Goal: Communication & Community: Answer question/provide support

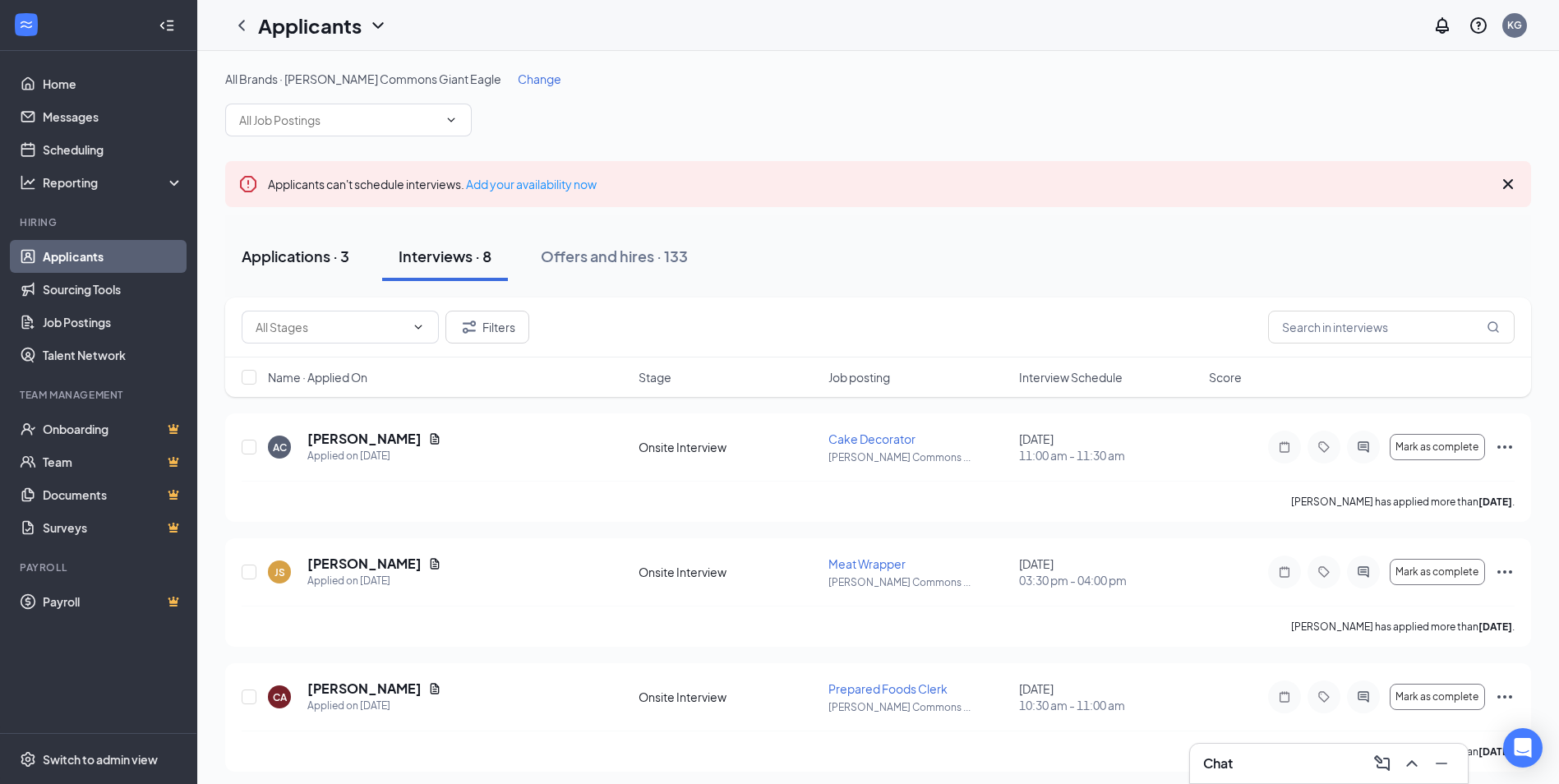
click at [358, 247] on button "Applications · 3" at bounding box center [295, 256] width 140 height 49
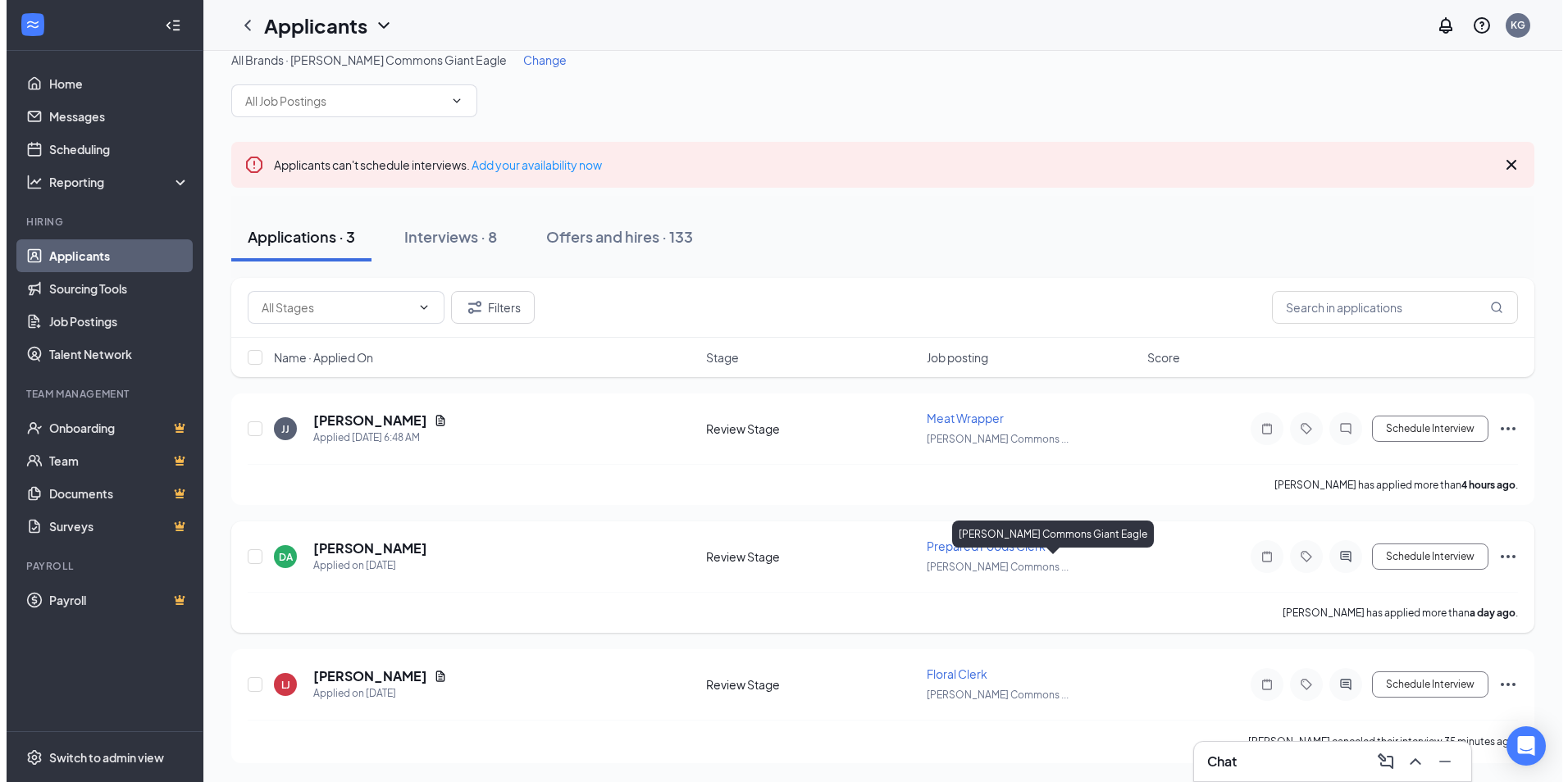
scroll to position [20, 0]
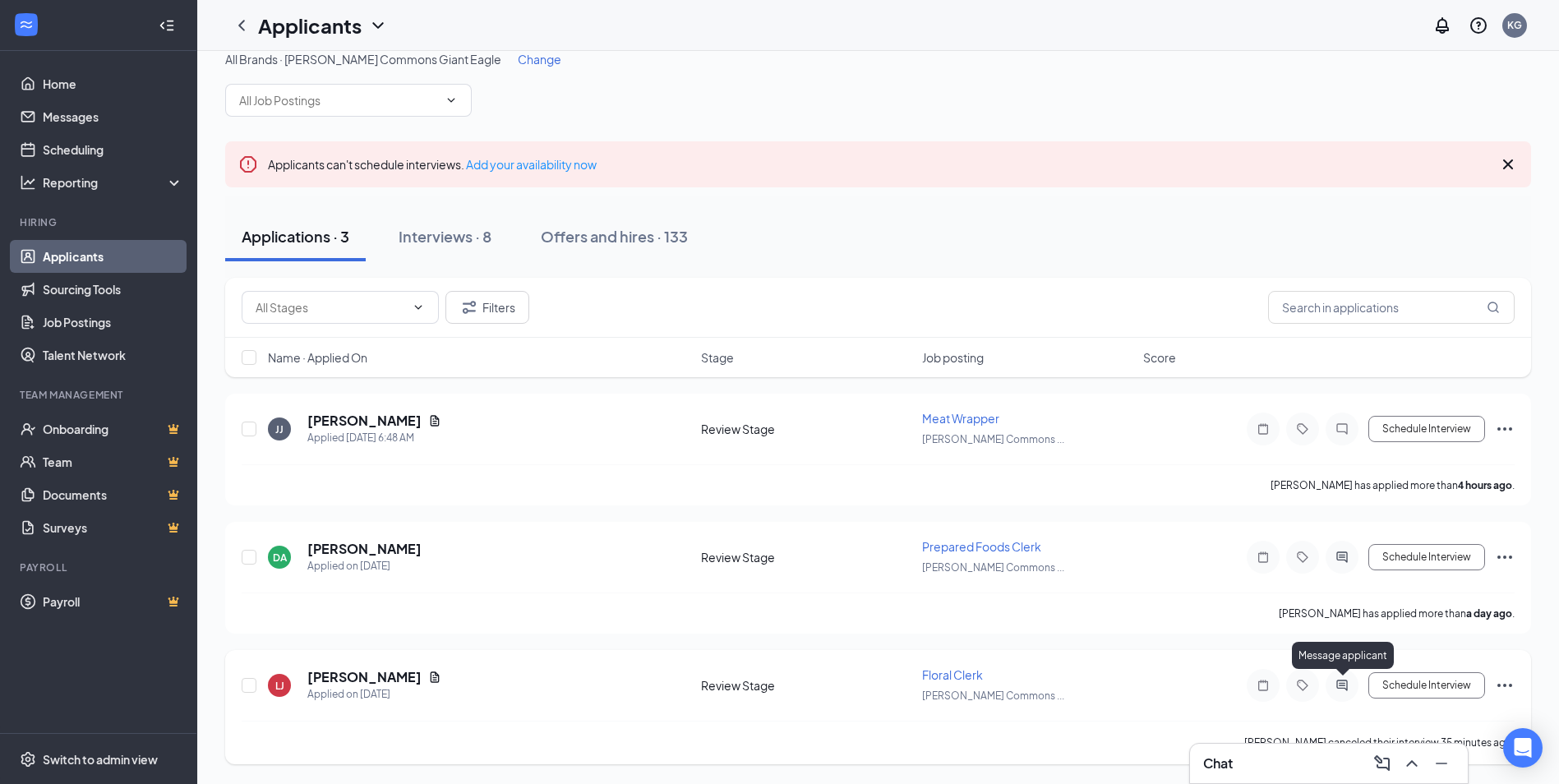
click at [1340, 682] on icon "ActiveChat" at bounding box center [1342, 686] width 20 height 13
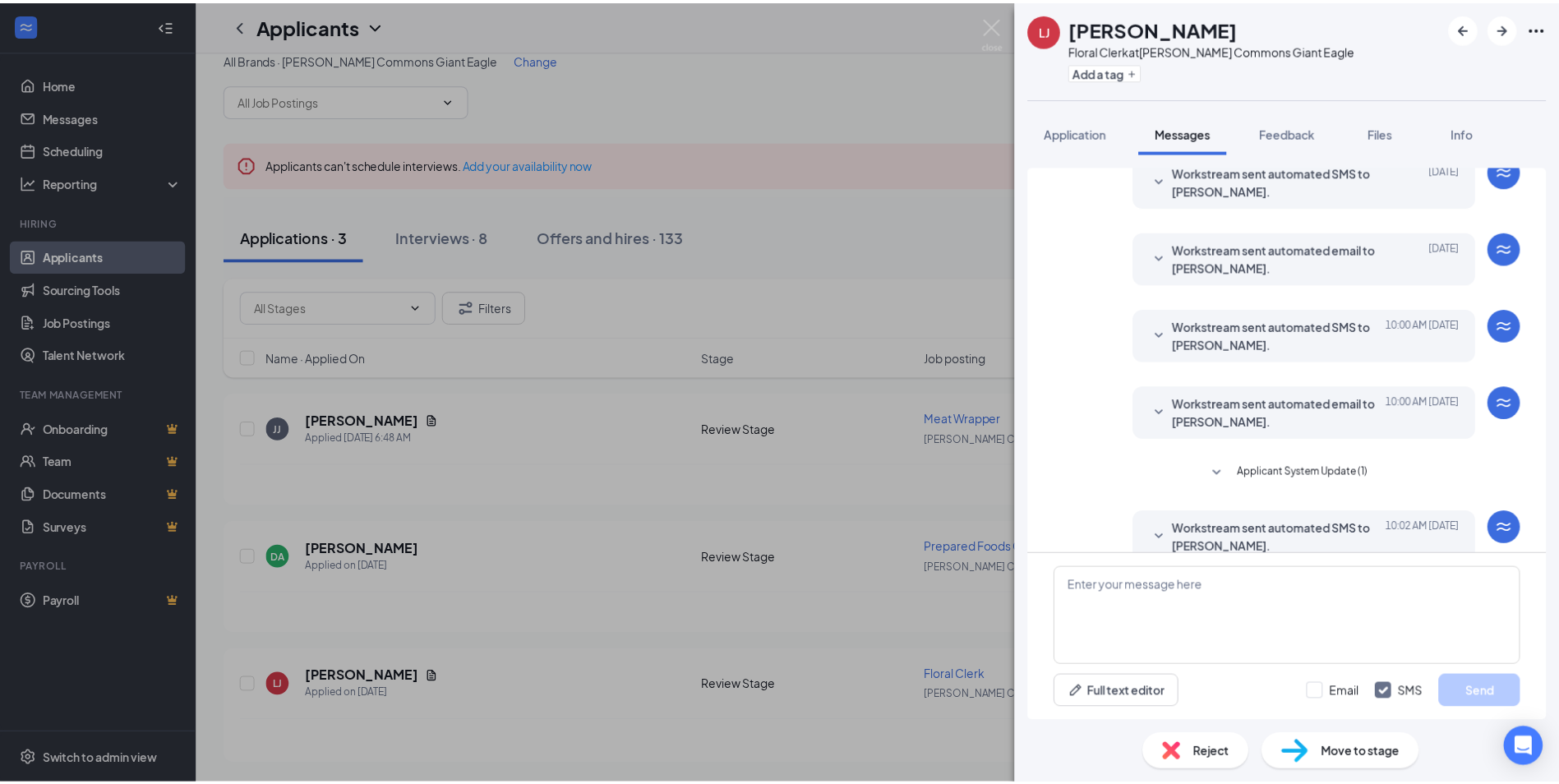
scroll to position [379, 0]
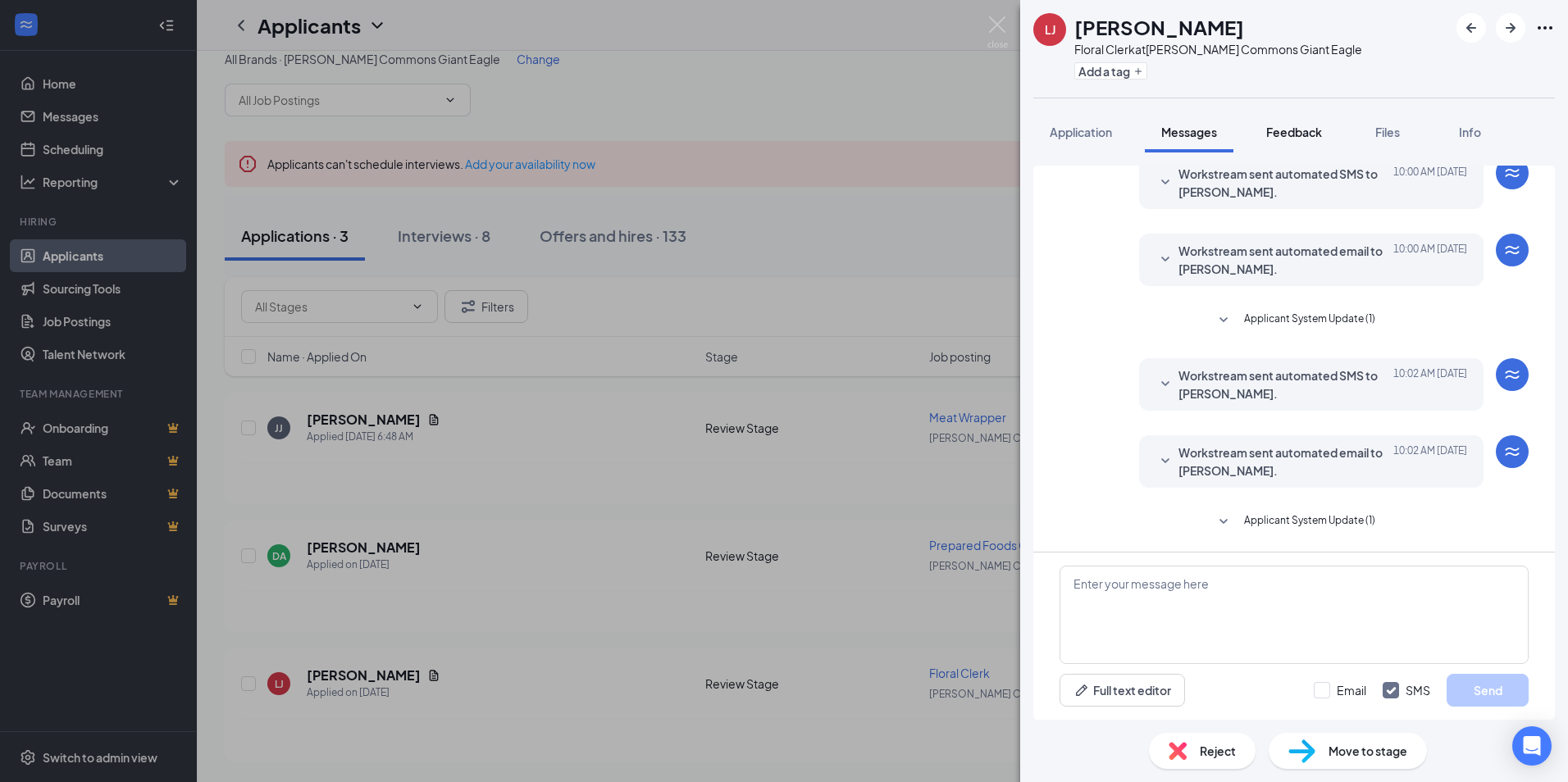
click at [1283, 132] on span "Feedback" at bounding box center [1293, 132] width 55 height 15
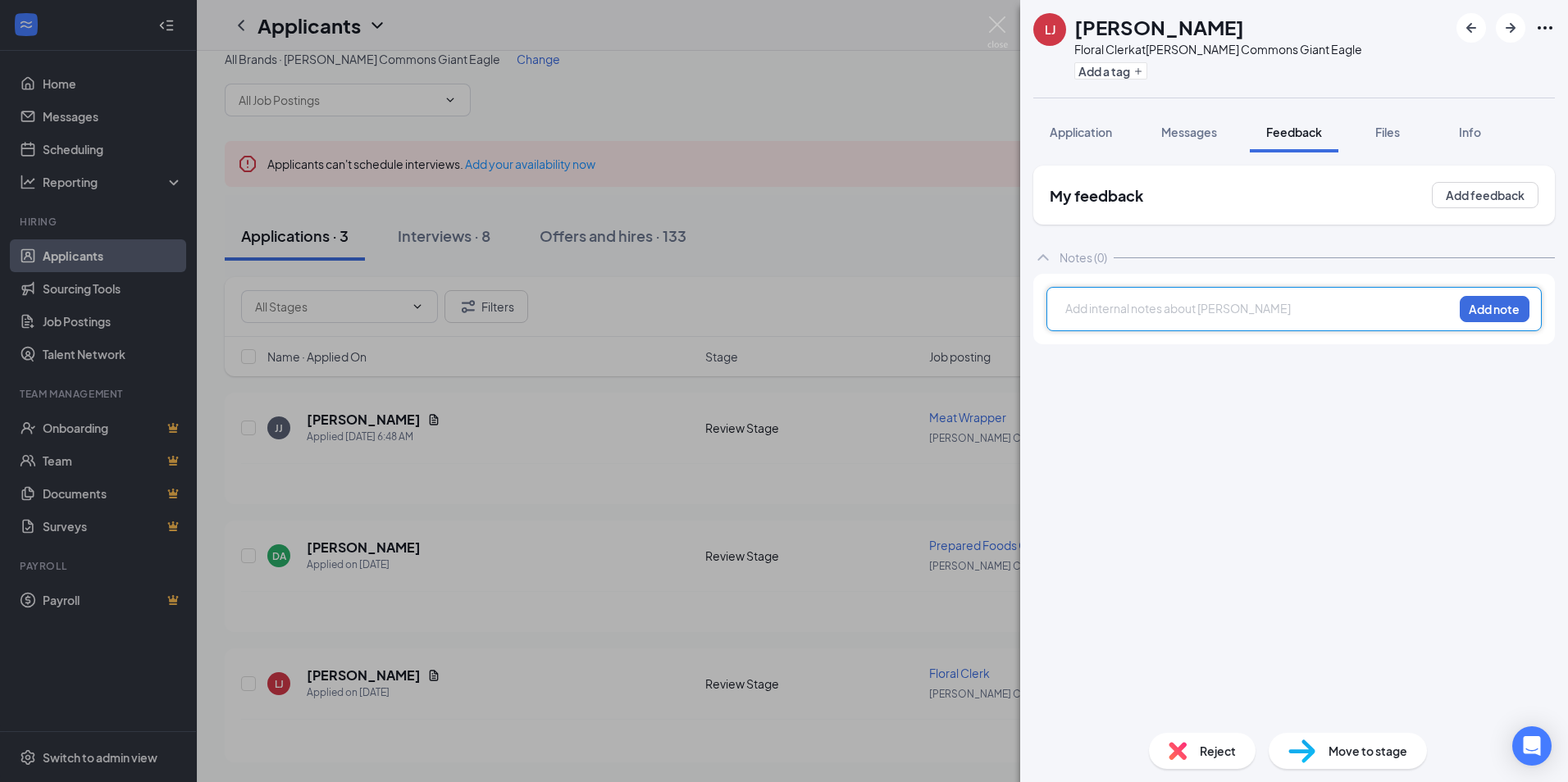
click at [1144, 316] on div at bounding box center [1259, 308] width 387 height 17
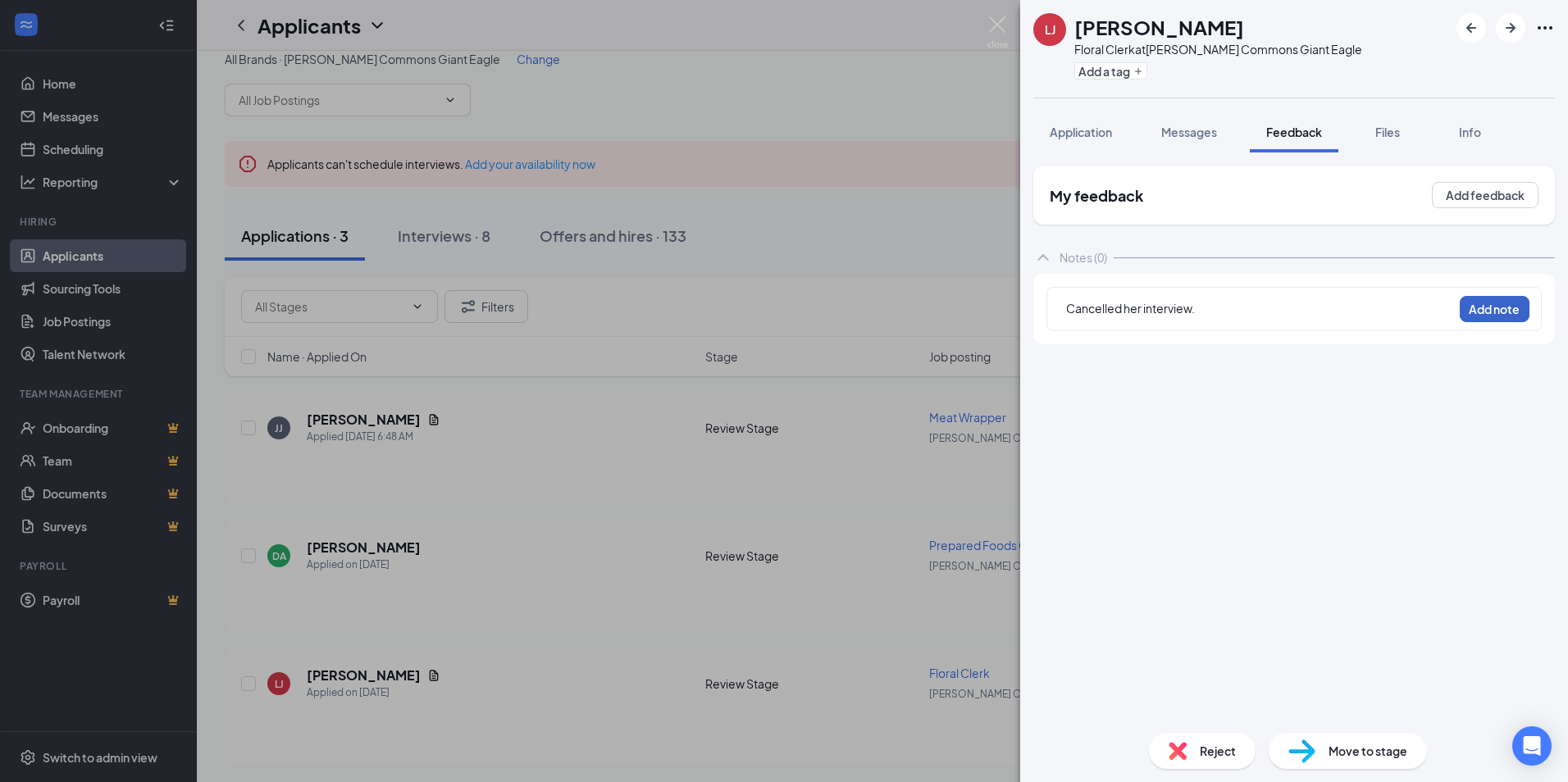
click at [1506, 307] on button "Add note" at bounding box center [1494, 308] width 70 height 26
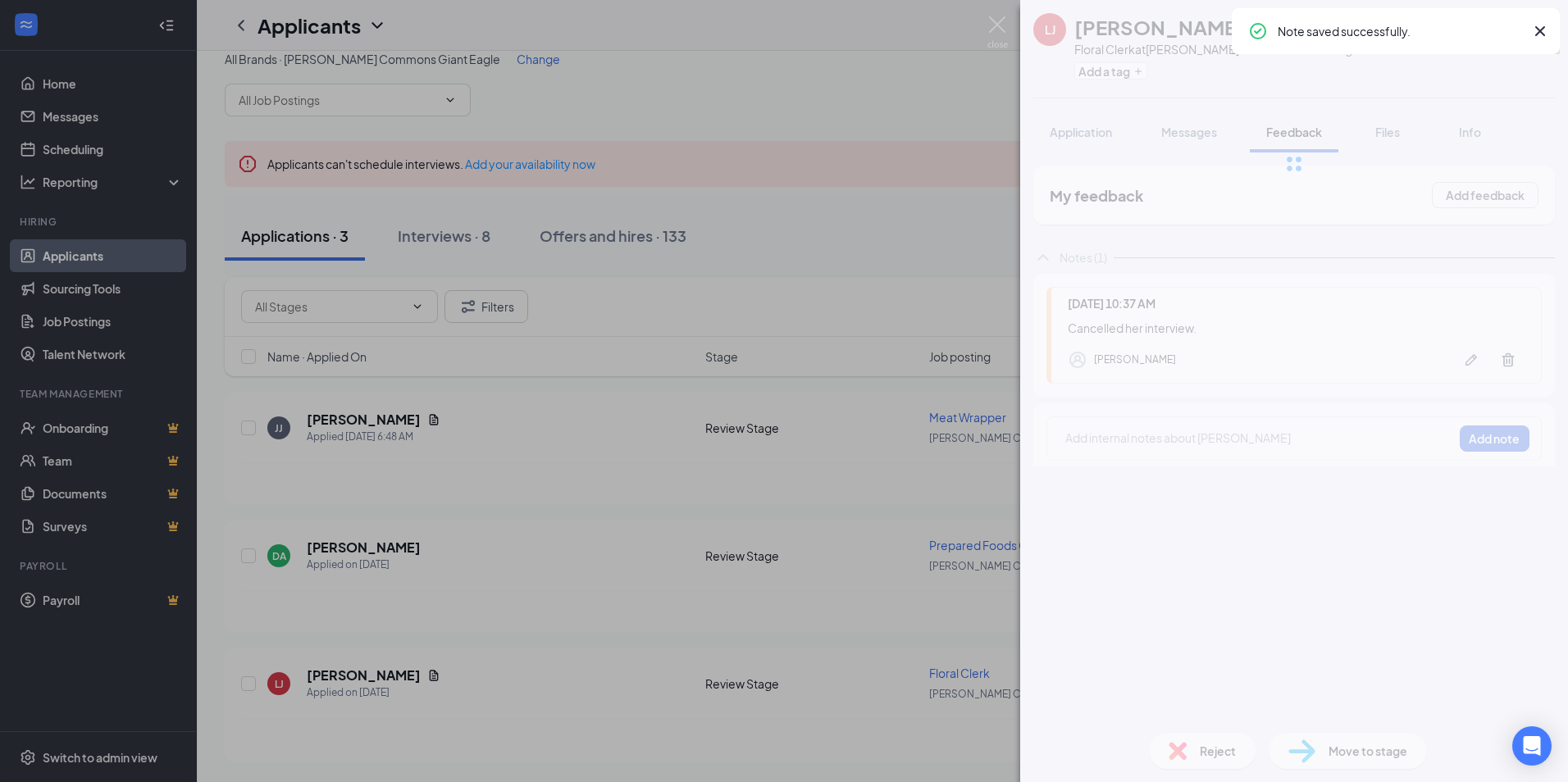
click at [1212, 746] on span "Reject" at bounding box center [1218, 751] width 36 height 18
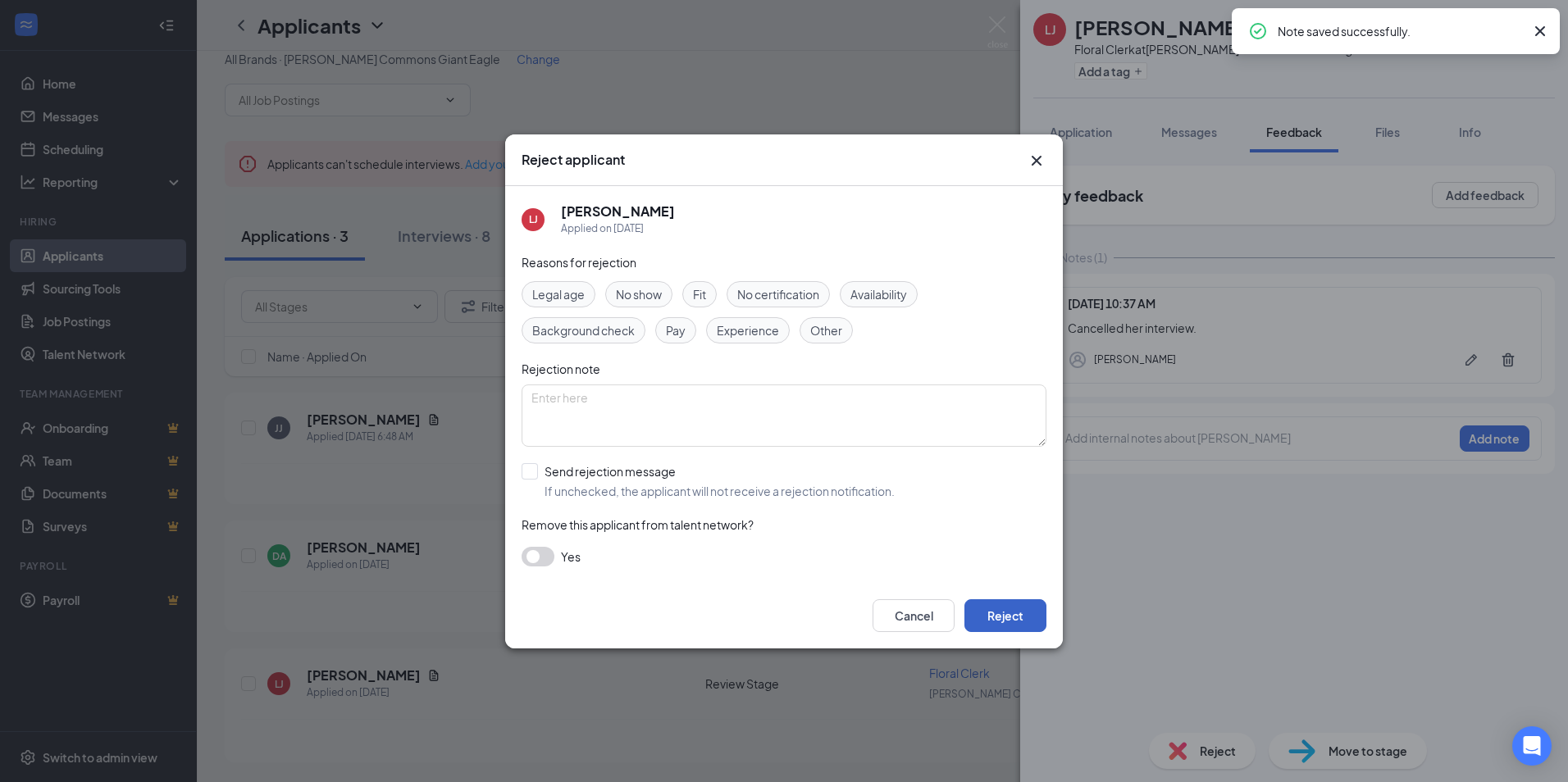
click at [1023, 617] on button "Reject" at bounding box center [1005, 616] width 82 height 33
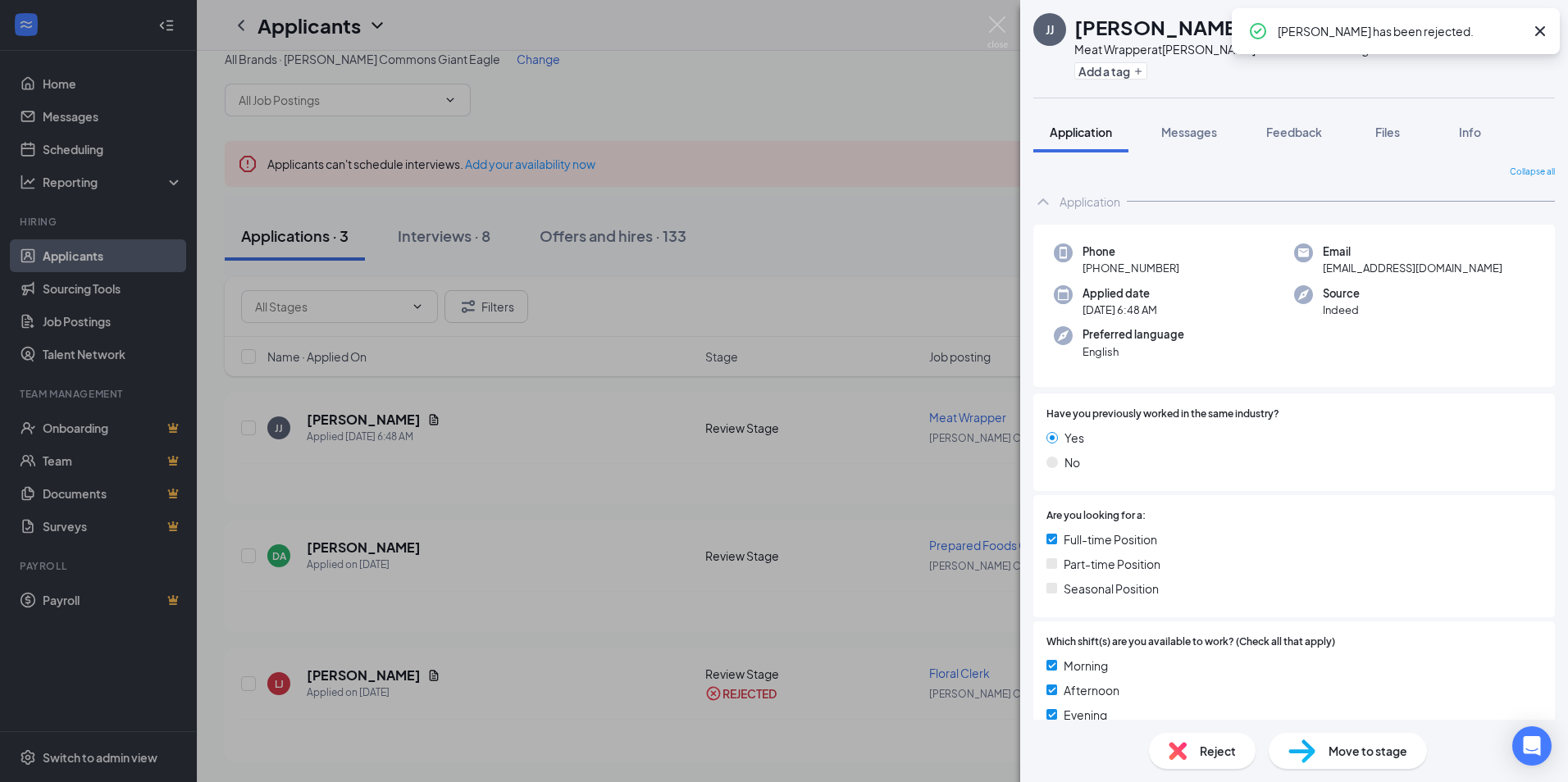
click at [689, 592] on div "[PERSON_NAME] [PERSON_NAME] Meat Wrapper at [PERSON_NAME][GEOGRAPHIC_DATA] Gian…" at bounding box center [784, 391] width 1568 height 782
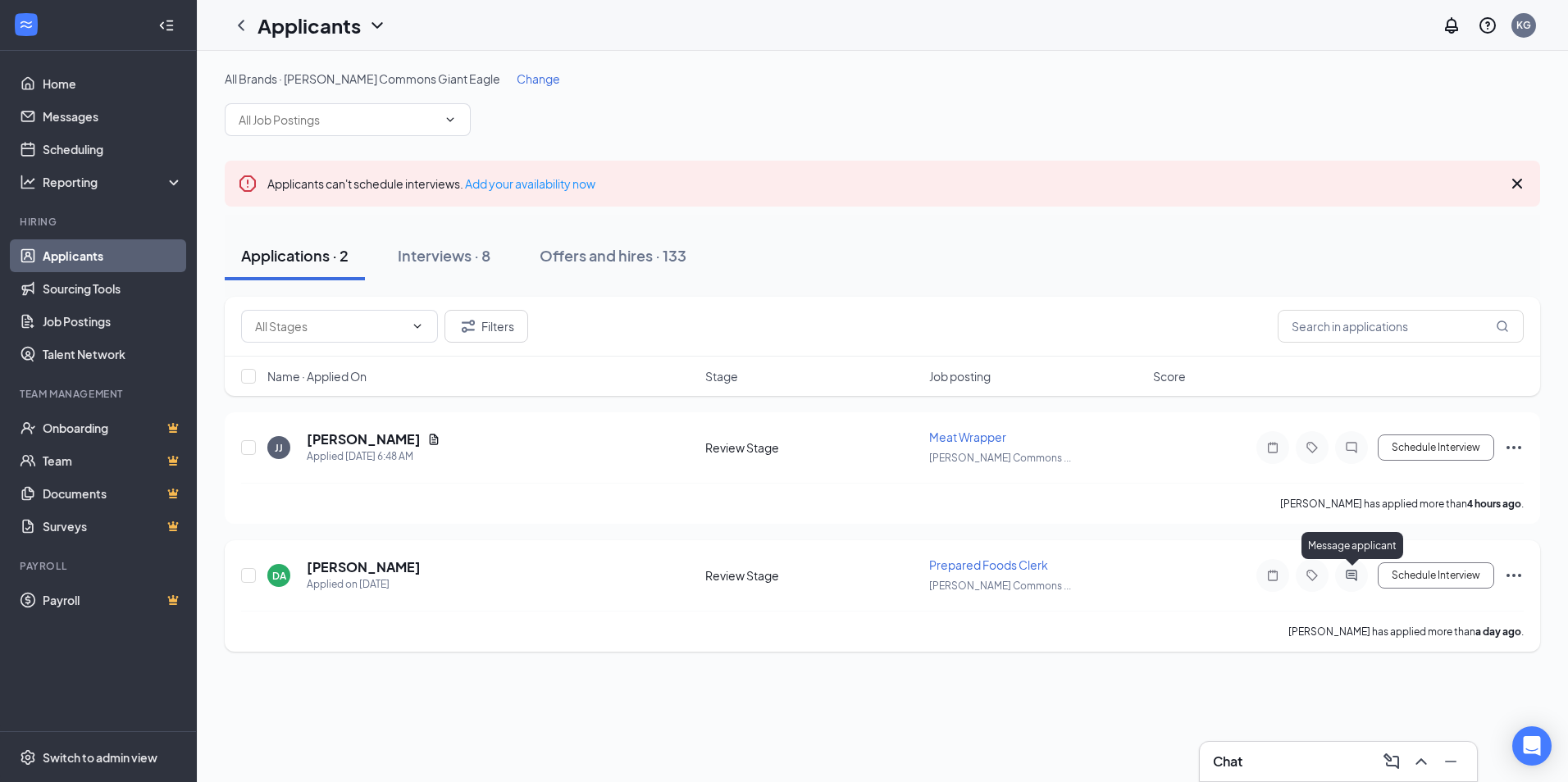
click at [1355, 578] on icon "ActiveChat" at bounding box center [1352, 576] width 20 height 13
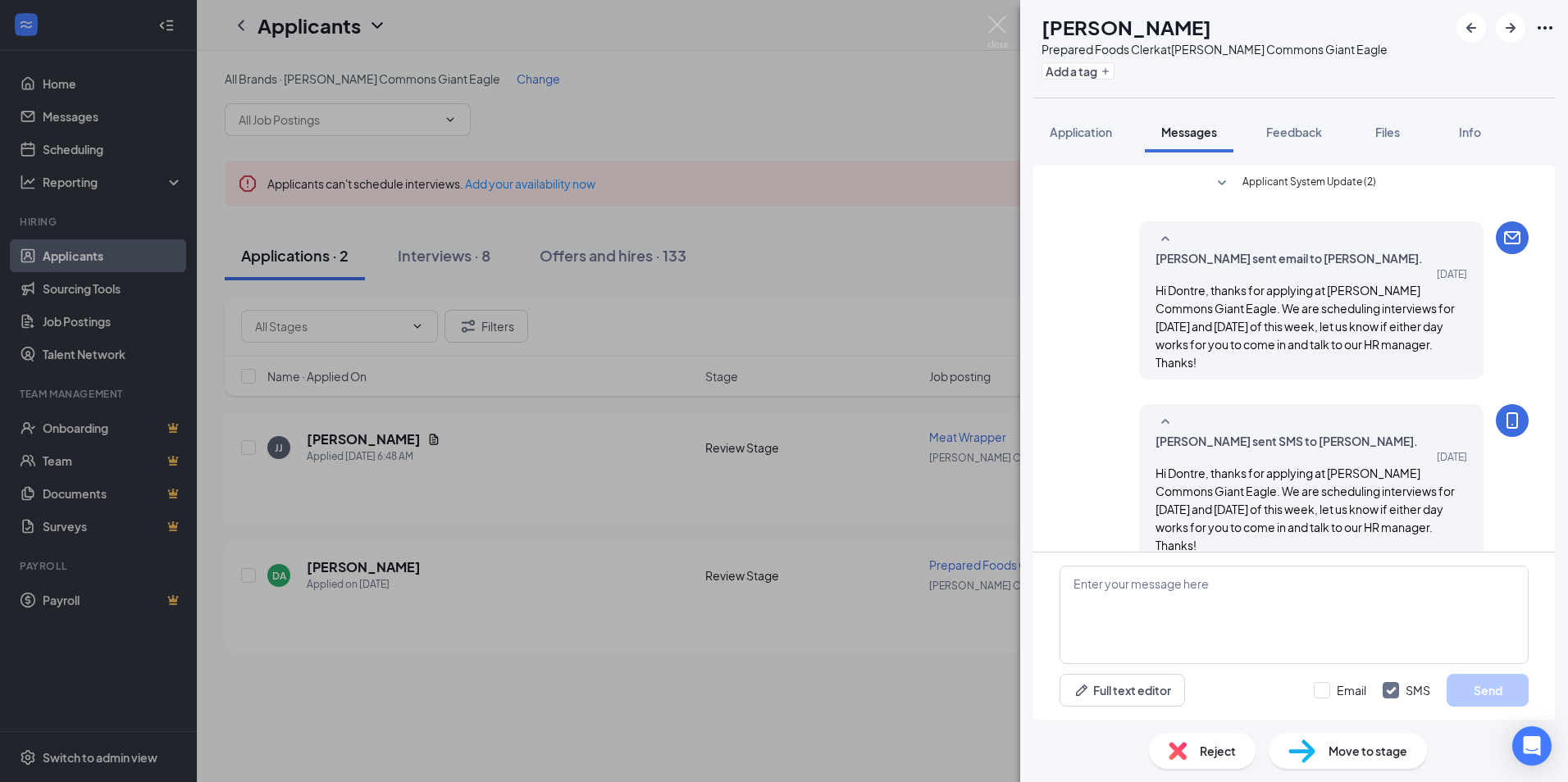
drag, startPoint x: 1456, startPoint y: 463, endPoint x: 1143, endPoint y: 404, distance: 318.5
click at [1143, 404] on div "[PERSON_NAME] sent SMS to [PERSON_NAME]. [DATE] Hi Dontre, thanks for applying …" at bounding box center [1311, 483] width 345 height 158
drag, startPoint x: 1143, startPoint y: 404, endPoint x: 1221, endPoint y: 439, distance: 85.5
copy span "Hi Dontre, thanks for applying at [PERSON_NAME] Commons Giant Eagle. We are sch…"
click at [867, 508] on div "DA [PERSON_NAME] Prepared Foods Clerk at [PERSON_NAME] Commons Giant Eagle Add …" at bounding box center [784, 391] width 1568 height 782
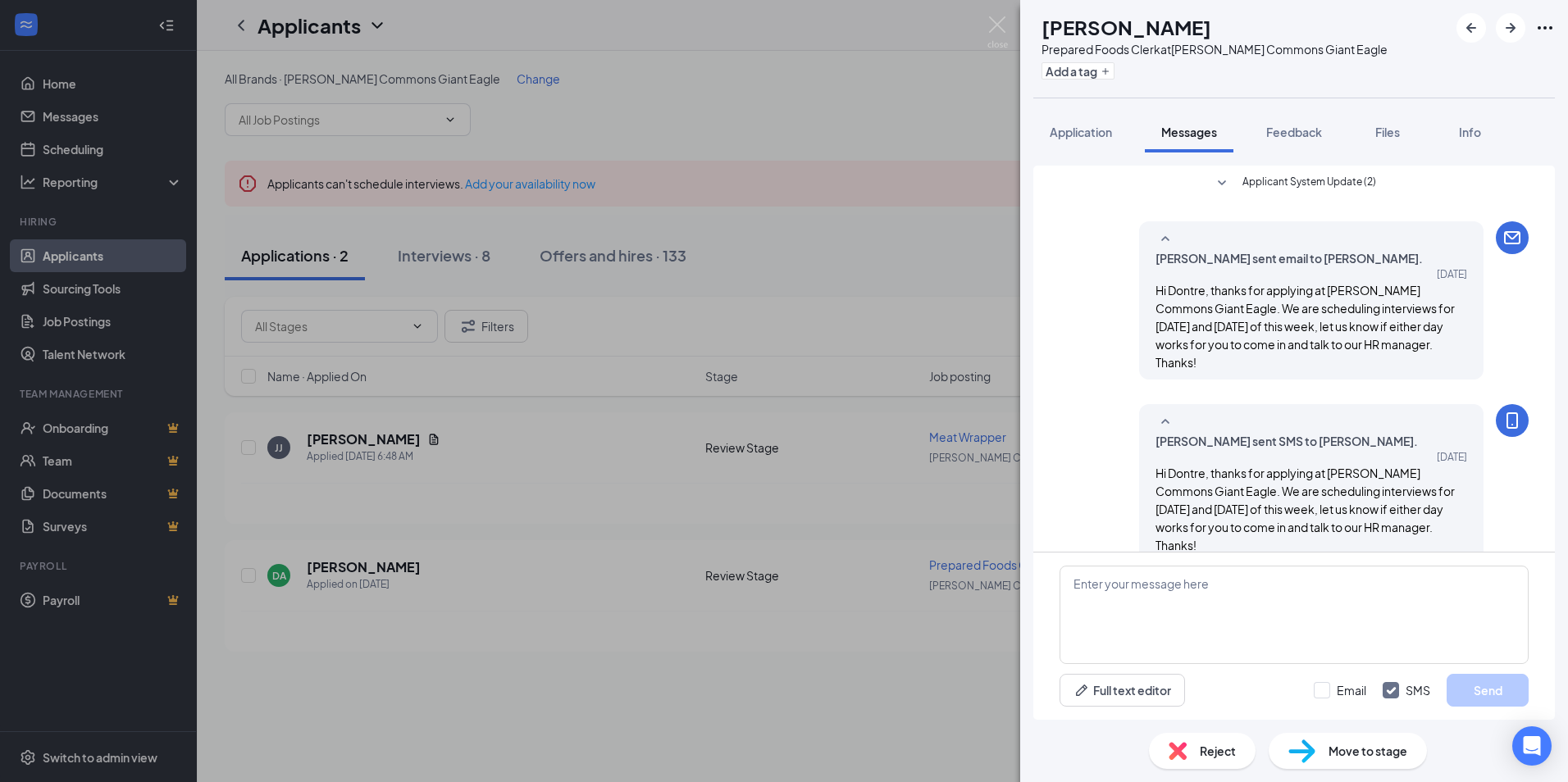
click at [867, 508] on div "DA [PERSON_NAME] Prepared Foods Clerk at [PERSON_NAME] Commons Giant Eagle Add …" at bounding box center [784, 391] width 1568 height 782
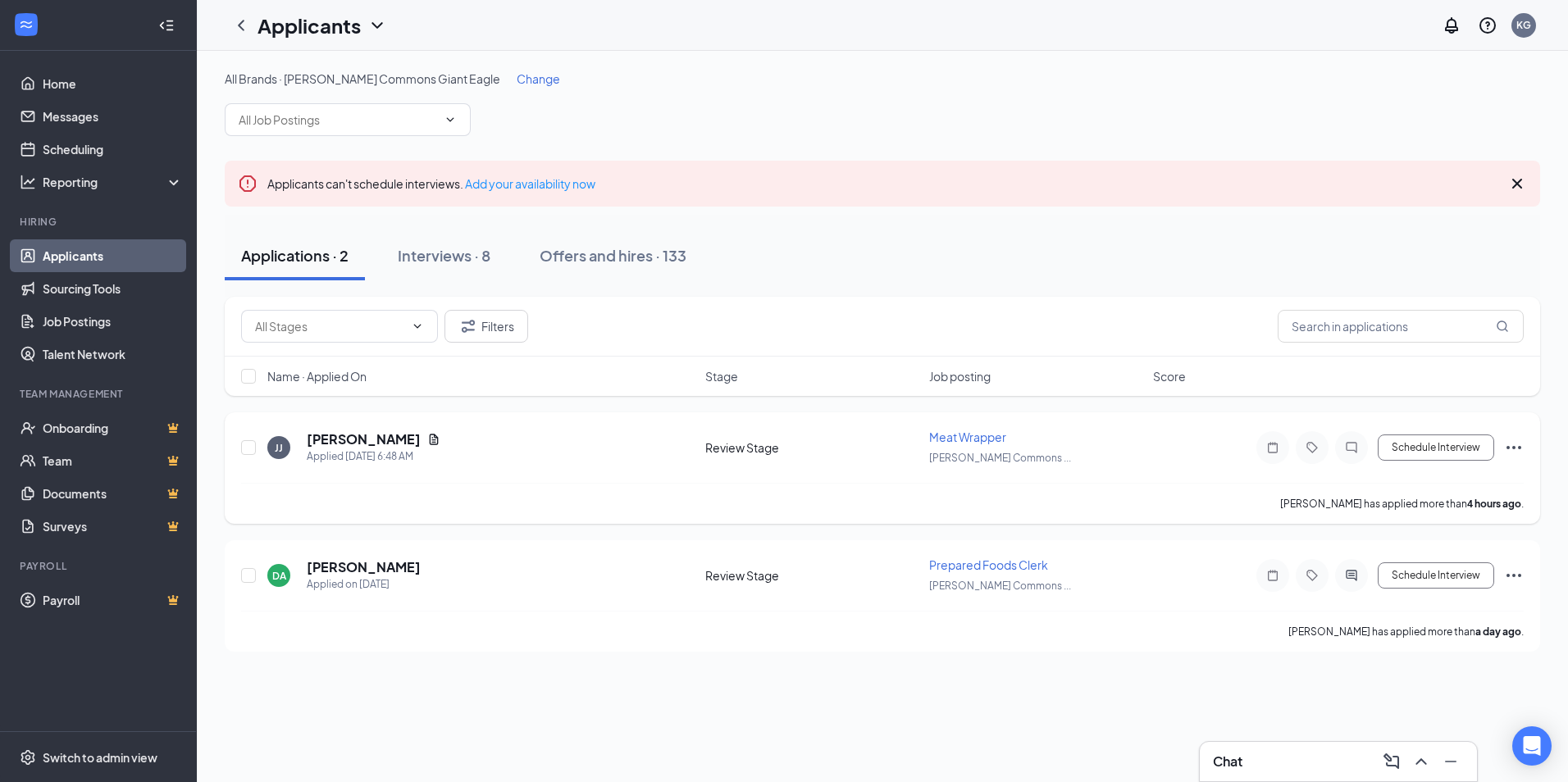
click at [1337, 454] on div at bounding box center [1352, 447] width 33 height 33
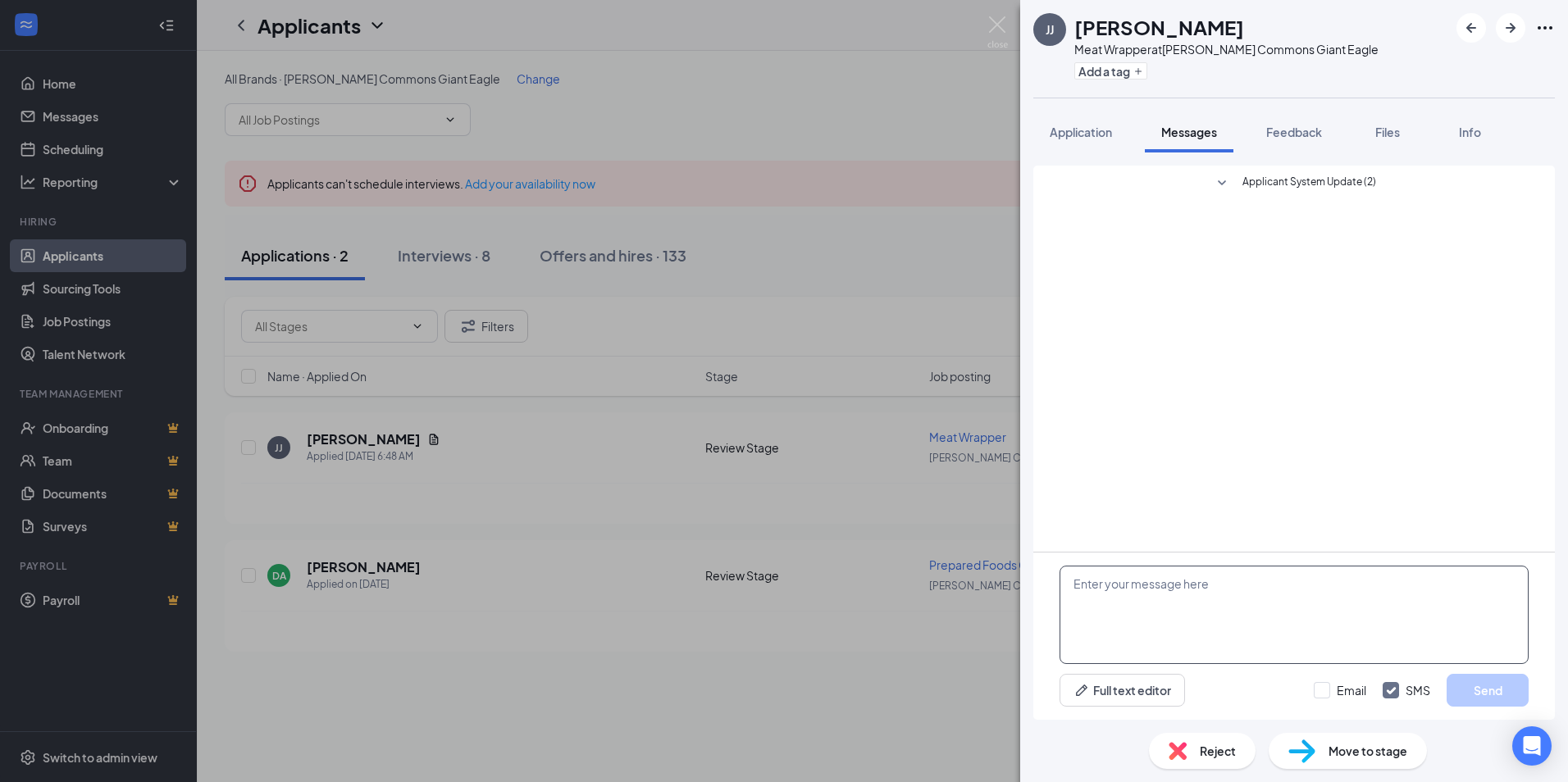
click at [1181, 613] on textarea at bounding box center [1294, 615] width 469 height 98
paste textarea "Hi Dontre, thanks for applying at [PERSON_NAME] Commons Giant Eagle. We are sch…"
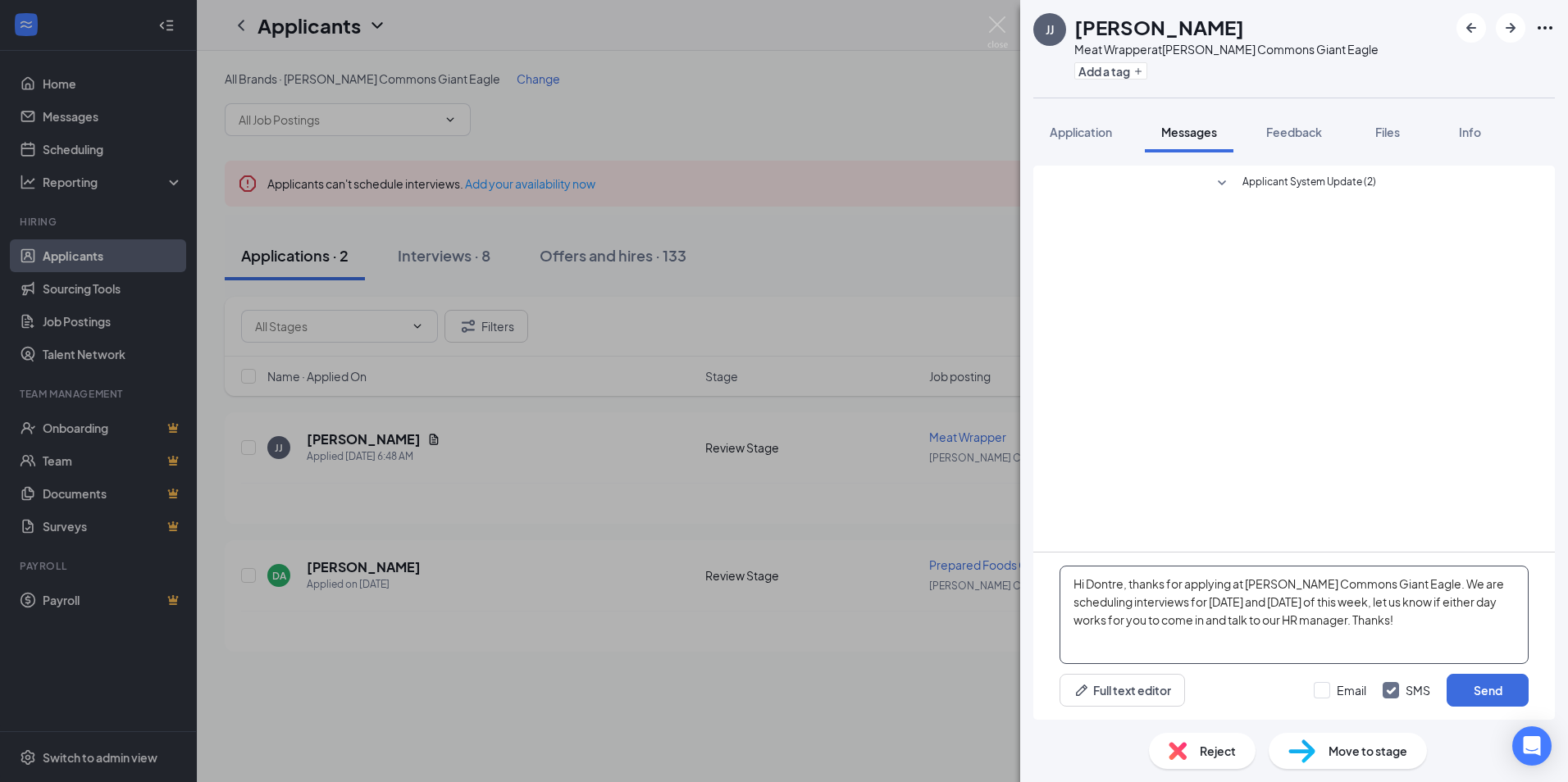
click at [1119, 584] on textarea "Hi Dontre, thanks for applying at [PERSON_NAME] Commons Giant Eagle. We are sch…" at bounding box center [1294, 615] width 469 height 98
type textarea "Hi [PERSON_NAME], thanks for applying at [PERSON_NAME] Commons Giant Eagle. We …"
click at [1328, 690] on input "Email" at bounding box center [1340, 690] width 53 height 16
checkbox input "true"
click at [1483, 692] on button "Send" at bounding box center [1487, 690] width 82 height 33
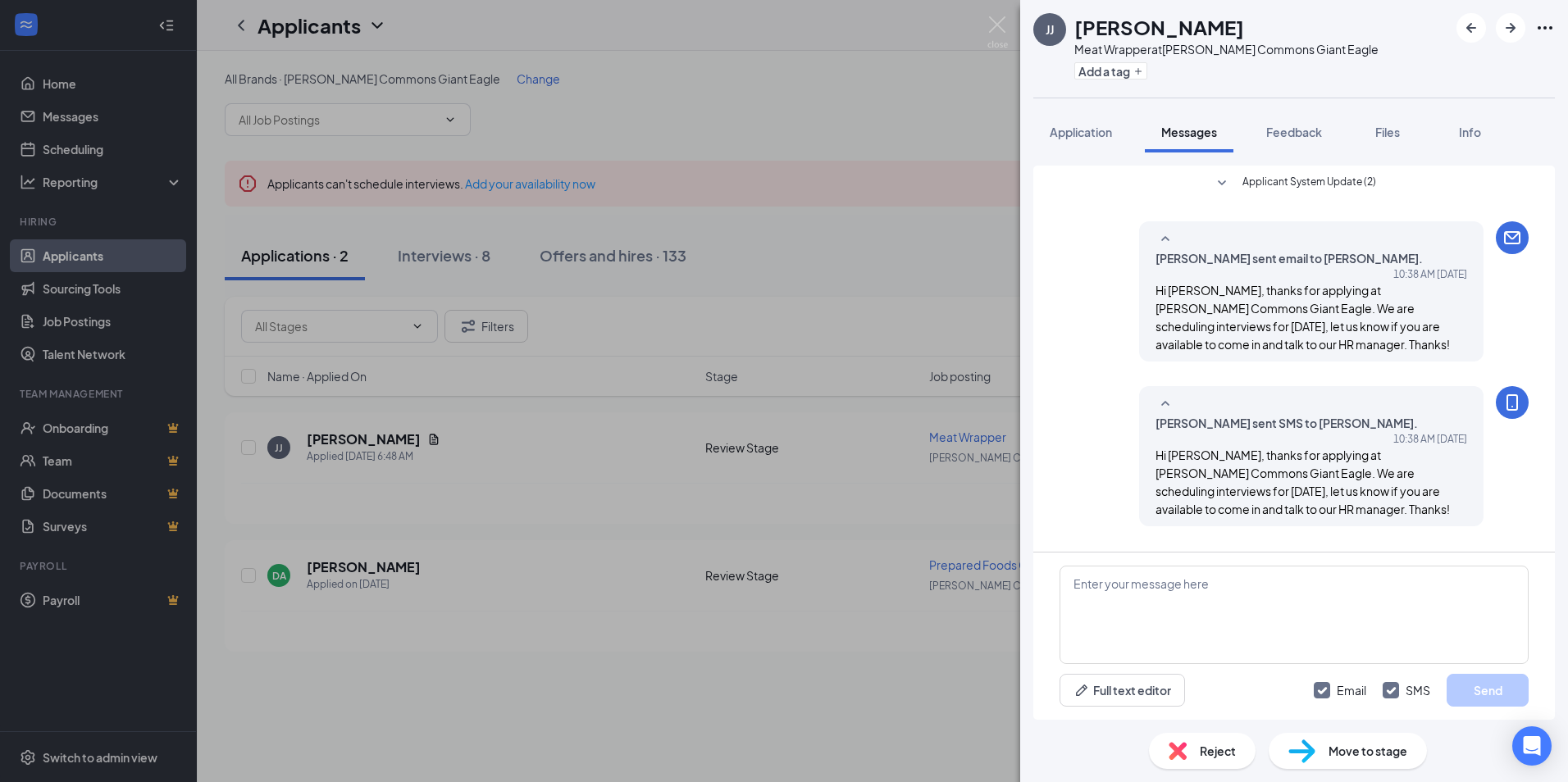
click at [661, 507] on div "[PERSON_NAME] [PERSON_NAME] Meat Wrapper at [PERSON_NAME] Commons Giant Eagle A…" at bounding box center [784, 391] width 1568 height 782
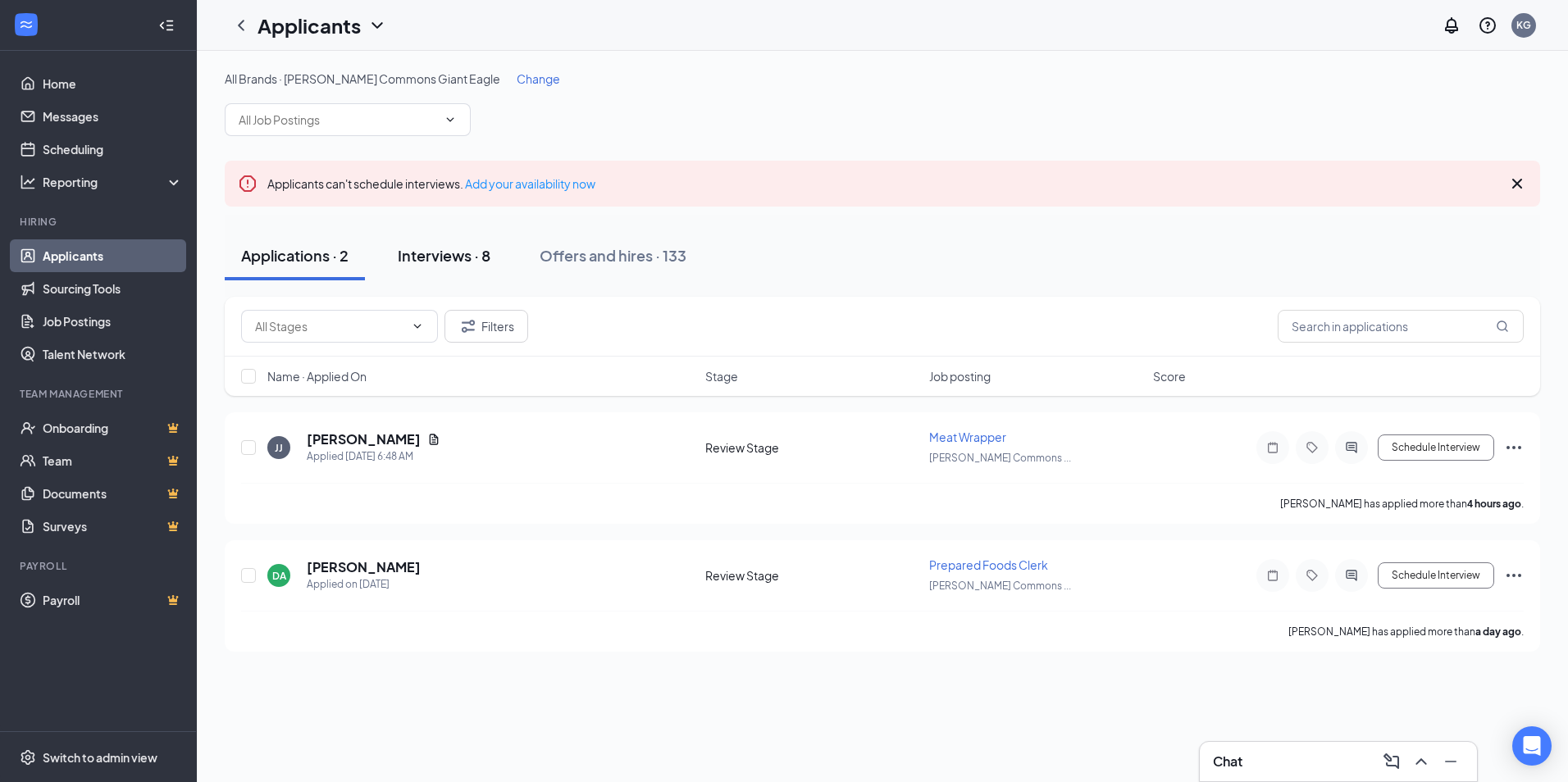
click at [487, 254] on div "Interviews · 8" at bounding box center [444, 256] width 93 height 21
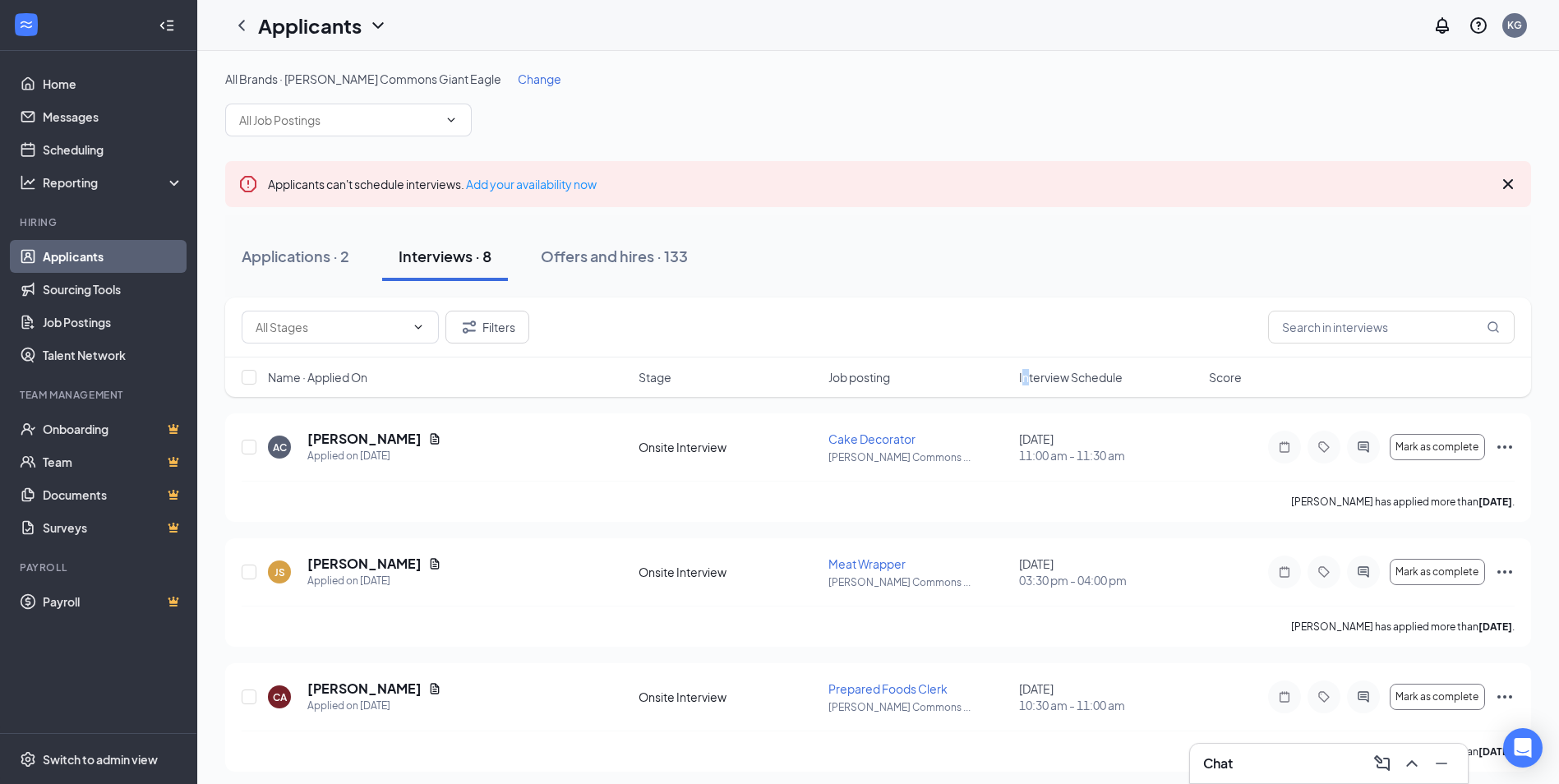
click at [1027, 372] on span "Interview Schedule" at bounding box center [1071, 377] width 104 height 16
click at [995, 501] on div "[PERSON_NAME] has applied more than [DATE] ." at bounding box center [878, 500] width 1274 height 41
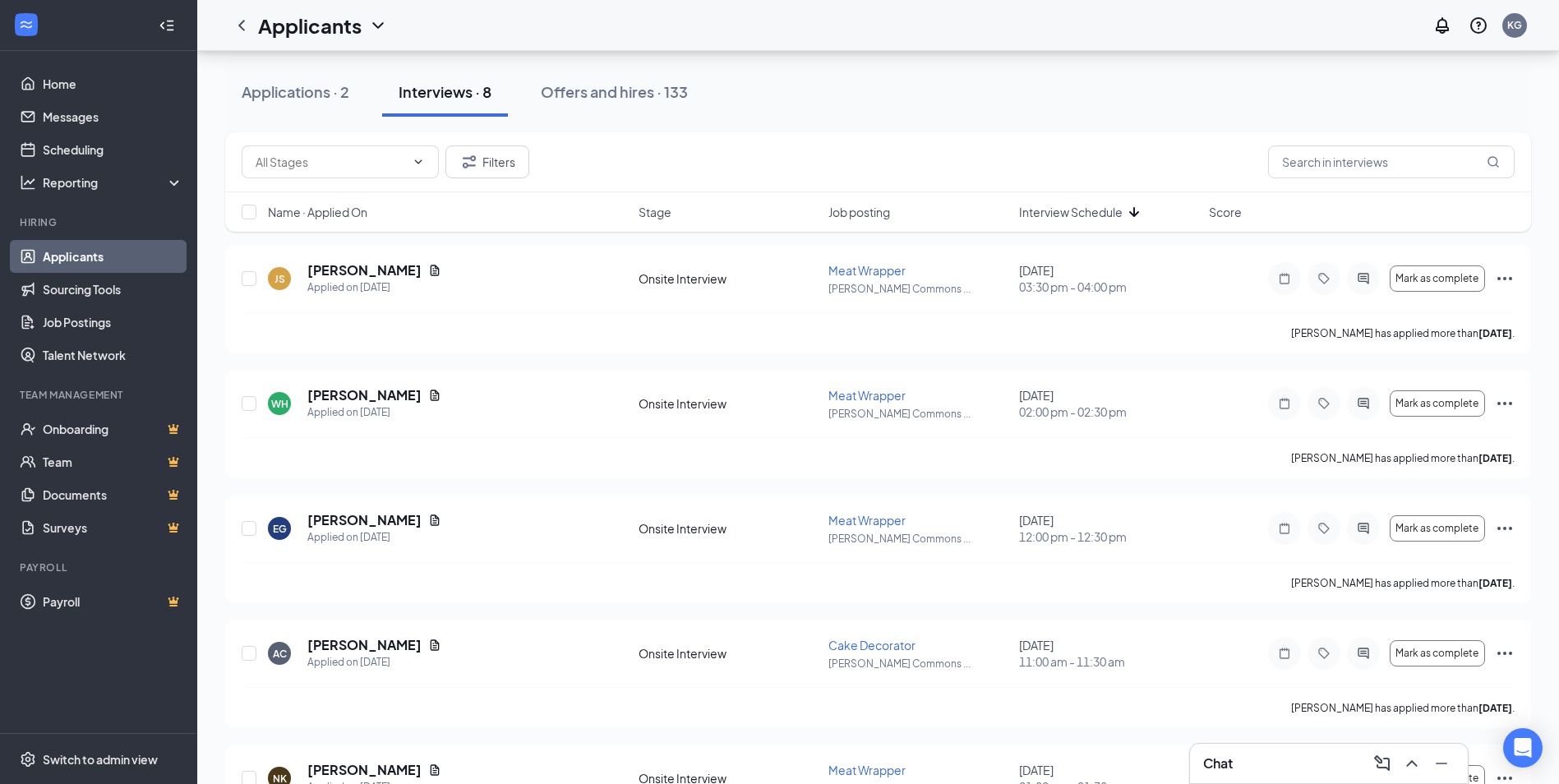
scroll to position [139, 0]
